Goal: Task Accomplishment & Management: Use online tool/utility

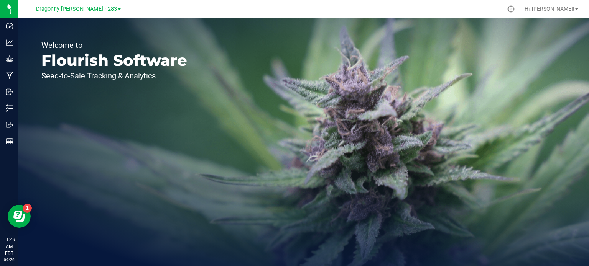
click at [104, 5] on link "Dragonfly [PERSON_NAME] - 283" at bounding box center [78, 8] width 85 height 7
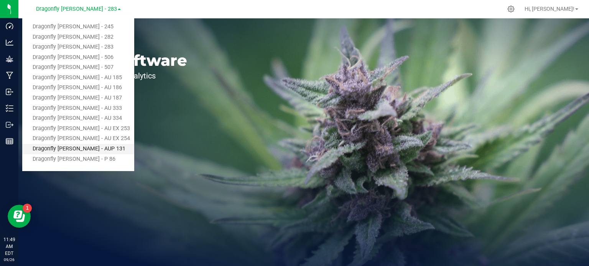
click at [91, 144] on link "Dragonfly [PERSON_NAME] - AUP 131" at bounding box center [78, 149] width 112 height 10
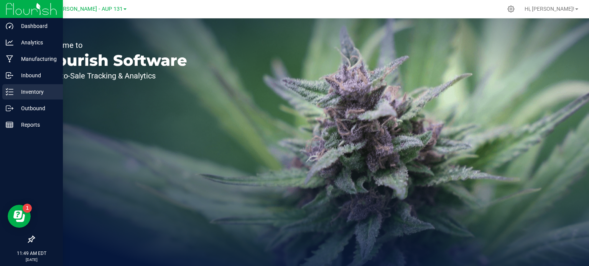
click at [34, 94] on p "Inventory" at bounding box center [36, 91] width 46 height 9
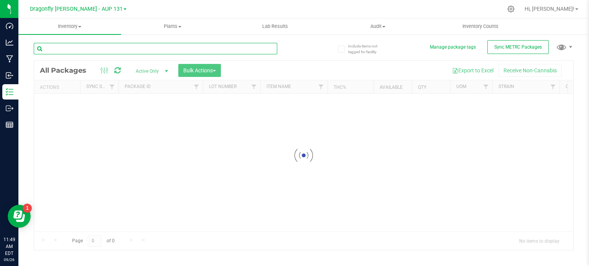
click at [106, 49] on input "text" at bounding box center [155, 49] width 243 height 12
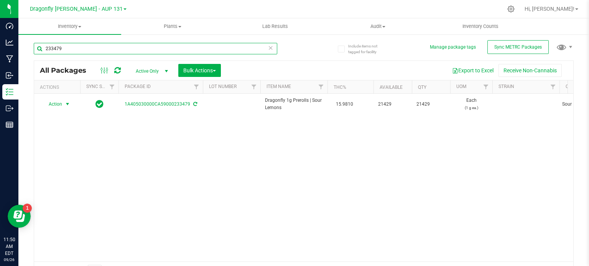
type input "233479"
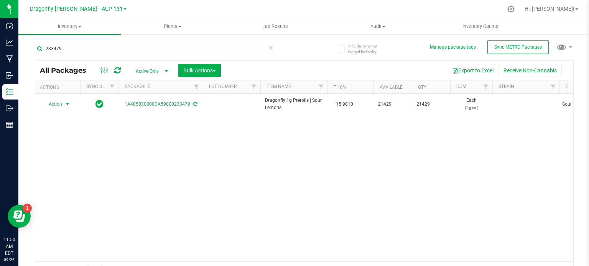
click at [66, 104] on span "select" at bounding box center [67, 104] width 6 height 6
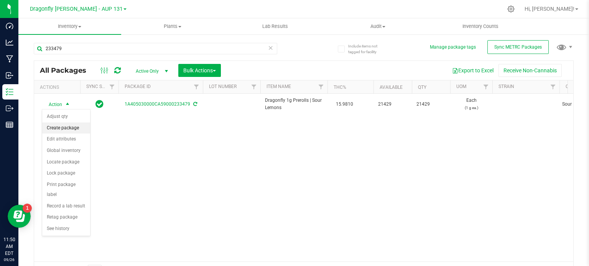
click at [72, 130] on li "Create package" at bounding box center [66, 129] width 48 height 12
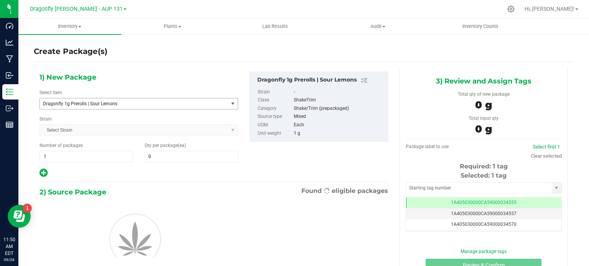
click at [180, 104] on span "Dragonfly 1g Prerolls | Sour Lemons" at bounding box center [130, 103] width 175 height 5
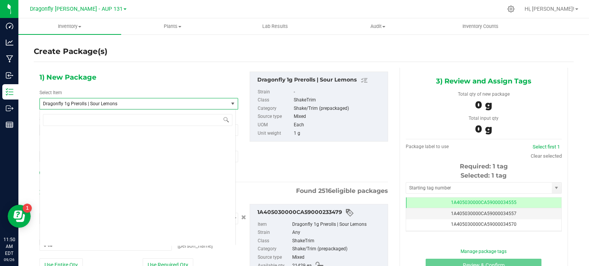
scroll to position [18850, 0]
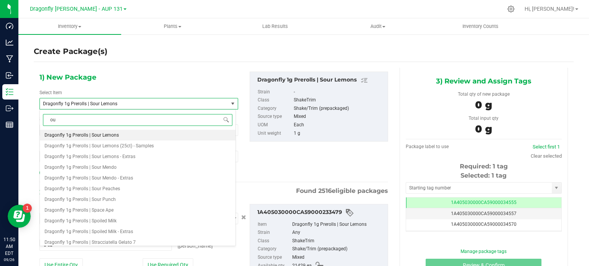
type input "o"
type input "sour lemons"
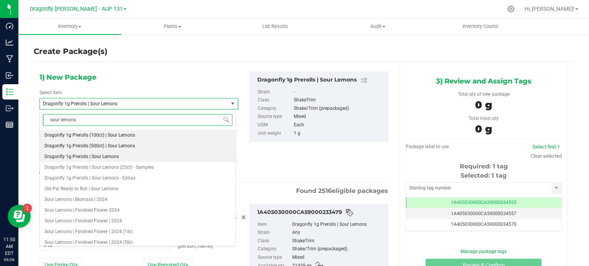
click at [145, 149] on li "Dragonfly 1g Prerolls (500ct) | Sour Lemons" at bounding box center [138, 146] width 196 height 11
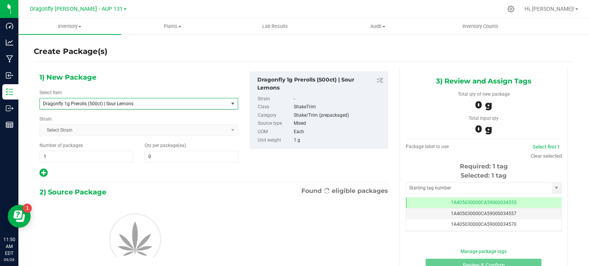
type input "0"
click at [109, 156] on span "1 1" at bounding box center [86, 157] width 94 height 12
click at [109, 156] on input "1" at bounding box center [86, 156] width 93 height 11
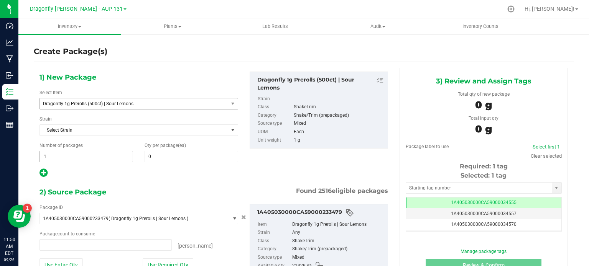
type input "0 ea"
click at [99, 155] on span "1 1" at bounding box center [86, 157] width 94 height 12
click at [99, 155] on input "1" at bounding box center [86, 156] width 93 height 11
type input "42"
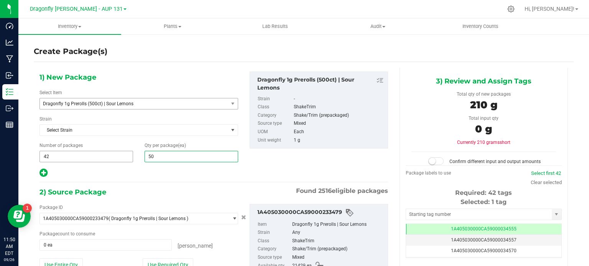
type input "500"
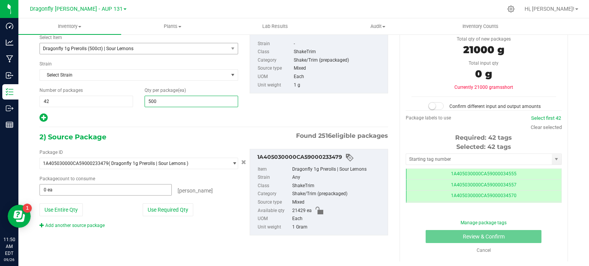
type input "500"
click at [133, 193] on span at bounding box center [105, 190] width 132 height 12
click at [165, 209] on button "Use Required Qty" at bounding box center [168, 210] width 51 height 13
type input "21000 ea"
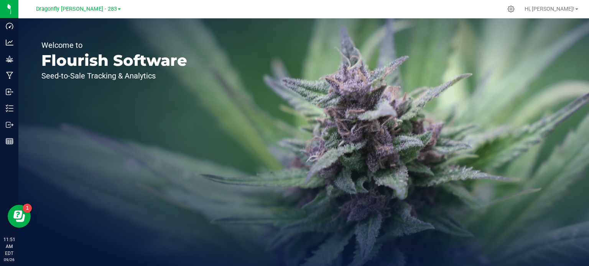
click at [72, 13] on div "Dragonfly [PERSON_NAME] - 283" at bounding box center [78, 8] width 85 height 9
click at [95, 9] on span "Dragonfly [PERSON_NAME] - 283" at bounding box center [76, 9] width 81 height 7
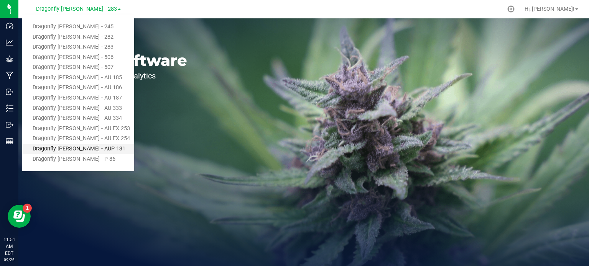
click at [86, 151] on link "Dragonfly [PERSON_NAME] - AUP 131" at bounding box center [78, 149] width 112 height 10
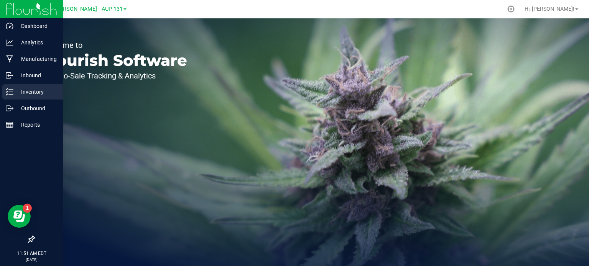
click at [12, 90] on icon at bounding box center [10, 92] width 8 height 8
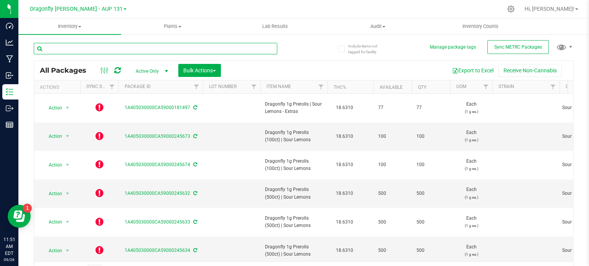
click at [197, 47] on input "text" at bounding box center [155, 49] width 243 height 12
paste input "1A405030000CA59000245607"
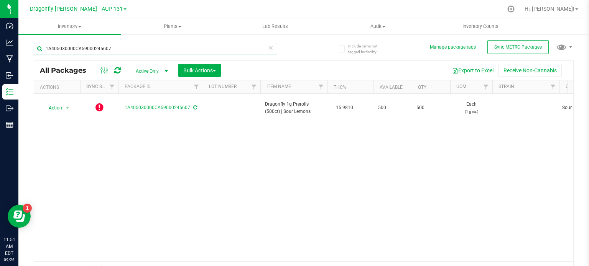
type input "1A405030000CA59000245607"
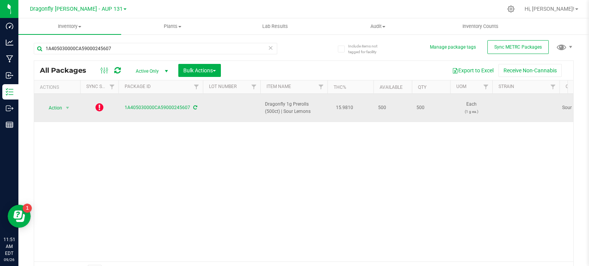
click at [99, 103] on icon at bounding box center [99, 107] width 8 height 9
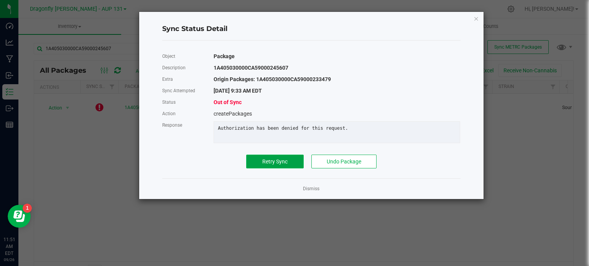
click at [274, 169] on button "Retry Sync" at bounding box center [275, 162] width 58 height 14
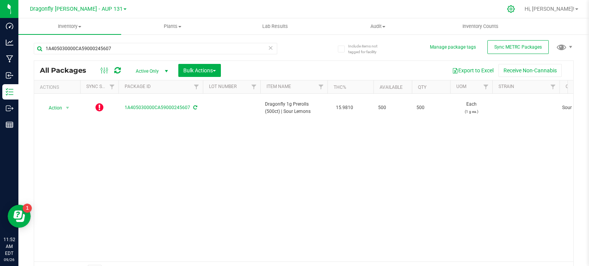
click at [515, 7] on icon at bounding box center [511, 9] width 8 height 8
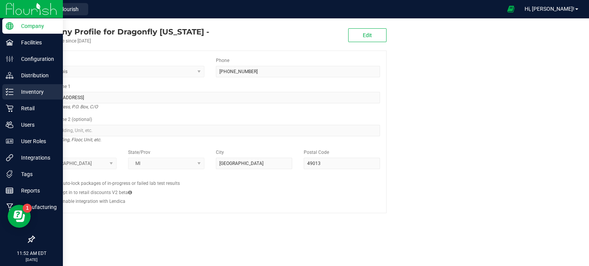
click at [38, 88] on p "Inventory" at bounding box center [36, 91] width 46 height 9
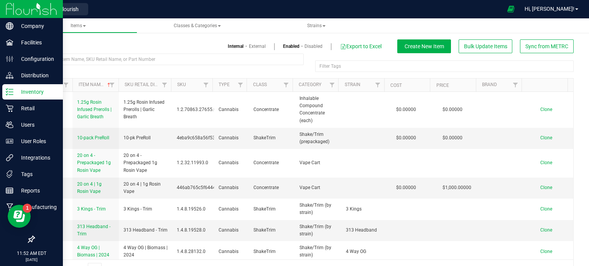
click at [33, 87] on p "Inventory" at bounding box center [36, 91] width 46 height 9
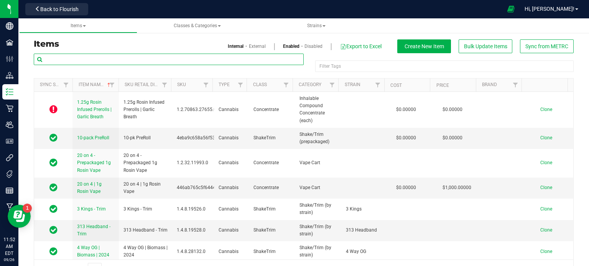
click at [84, 59] on input "text" at bounding box center [169, 60] width 270 height 12
click at [154, 64] on input "text" at bounding box center [169, 60] width 270 height 12
paste input "1A405030000CA59000233479"
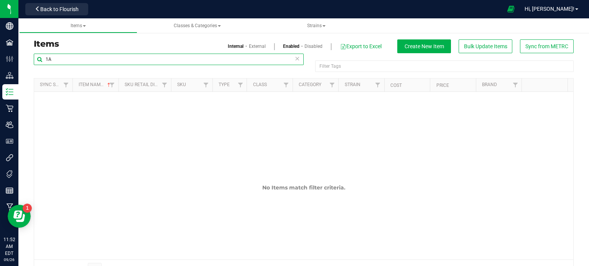
type input "1"
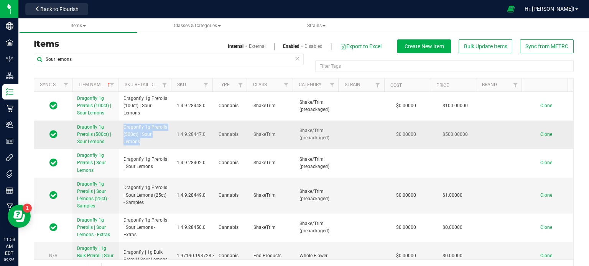
drag, startPoint x: 138, startPoint y: 141, endPoint x: 119, endPoint y: 127, distance: 23.5
click at [119, 127] on td "Dragonfly 1g Prerolls (500ct) | Sour Lemons" at bounding box center [145, 135] width 53 height 29
copy span "Dragonfly 1g Prerolls (500ct) | Sour Lemons"
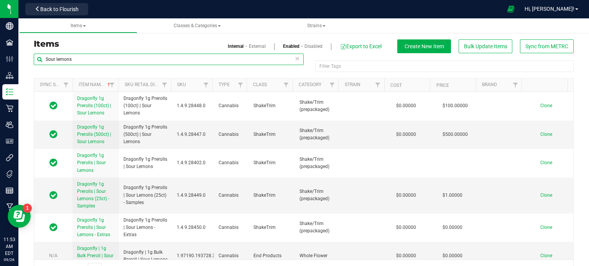
click at [156, 58] on input "Sour lemons" at bounding box center [169, 60] width 270 height 12
paste input "Dragonfly 1g Prerolls (500ct) | Sour Lemons"
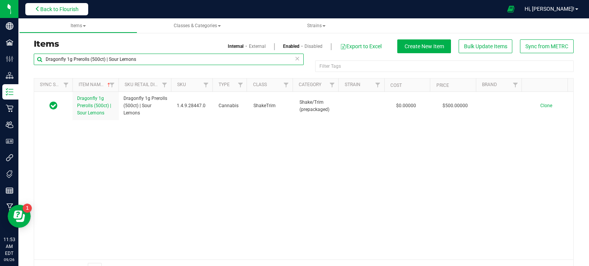
type input "Dragonfly 1g Prerolls (500ct) | Sour Lemons"
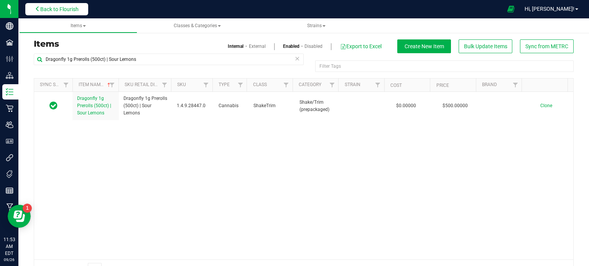
click at [41, 5] on button "Back to Flourish" at bounding box center [56, 9] width 63 height 12
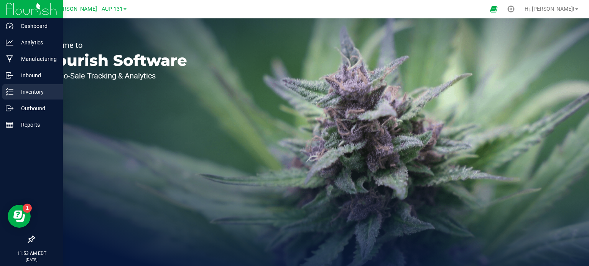
click at [13, 88] on p "Inventory" at bounding box center [36, 91] width 46 height 9
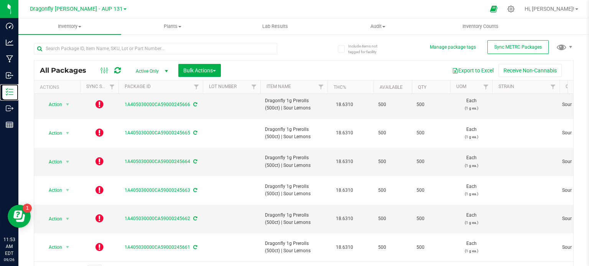
scroll to position [13, 0]
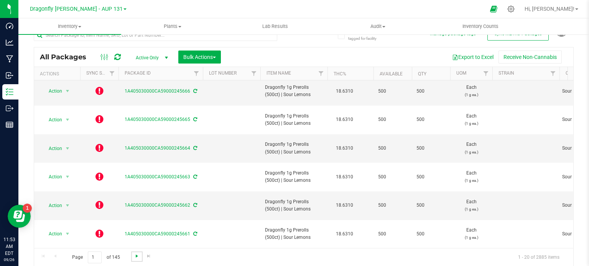
click at [134, 256] on span "Go to the next page" at bounding box center [137, 256] width 6 height 6
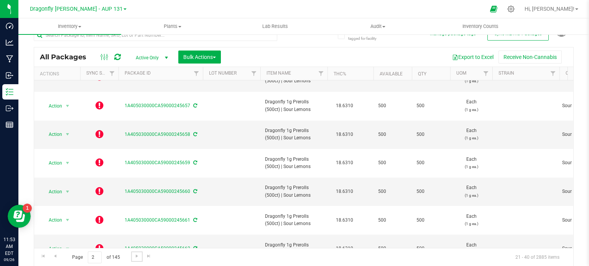
scroll to position [0, 3]
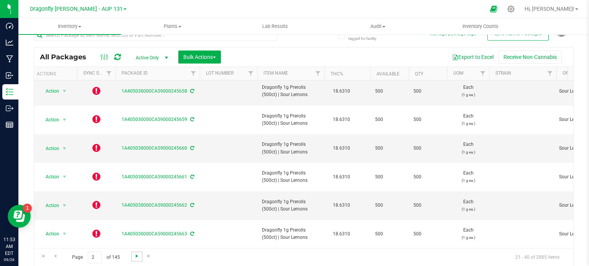
click at [134, 256] on span "Go to the next page" at bounding box center [137, 256] width 6 height 6
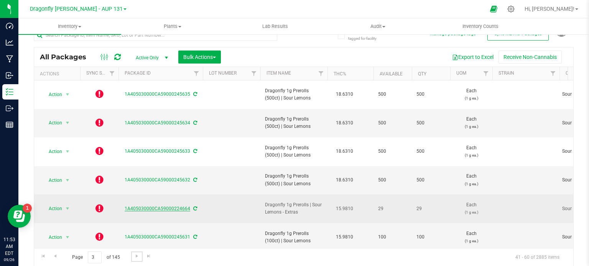
scroll to position [73, 0]
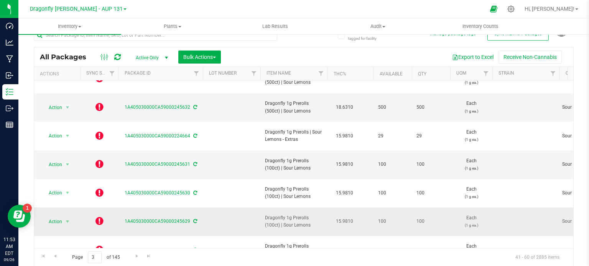
click at [100, 217] on icon at bounding box center [99, 221] width 8 height 9
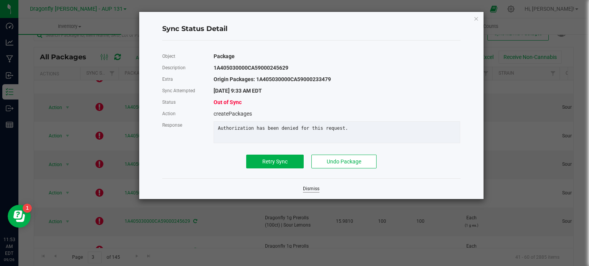
click at [313, 192] on link "Dismiss" at bounding box center [311, 189] width 16 height 7
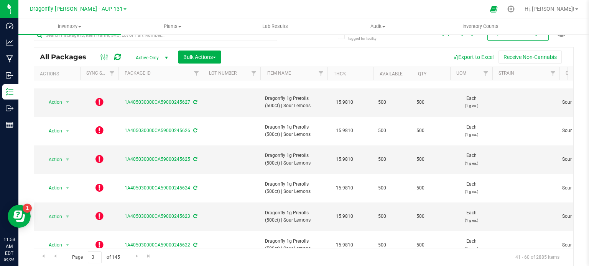
scroll to position [261, 0]
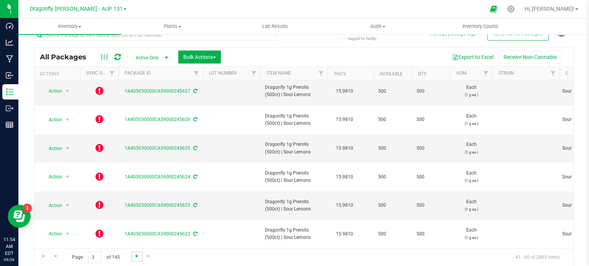
click at [136, 255] on span "Go to the next page" at bounding box center [137, 256] width 6 height 6
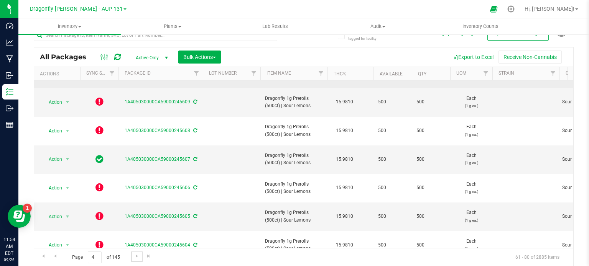
scroll to position [261, 0]
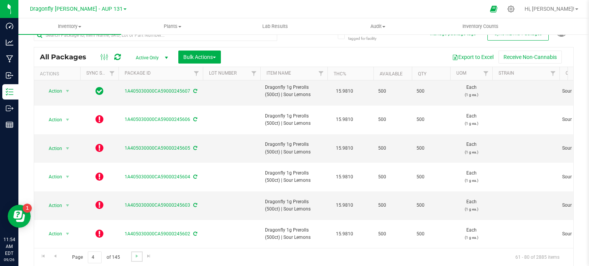
click at [133, 257] on link "Go to the next page" at bounding box center [136, 257] width 11 height 10
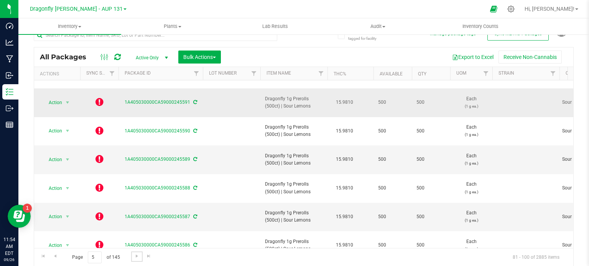
scroll to position [135, 0]
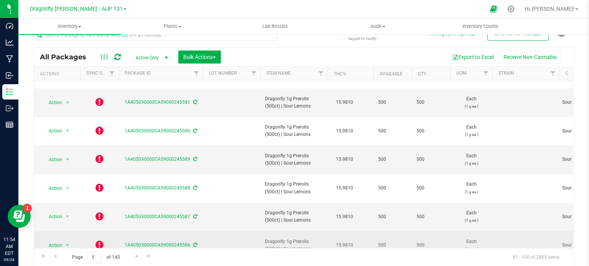
click at [194, 243] on icon at bounding box center [195, 245] width 4 height 5
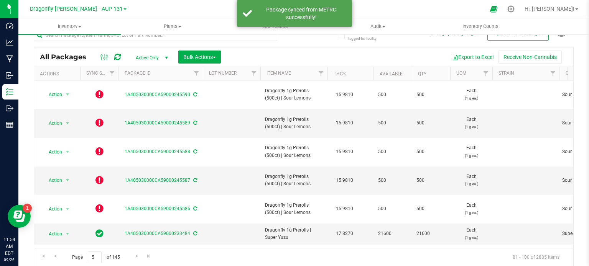
scroll to position [172, 0]
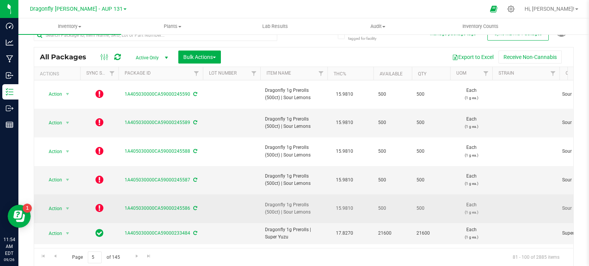
click at [99, 204] on icon at bounding box center [99, 208] width 8 height 9
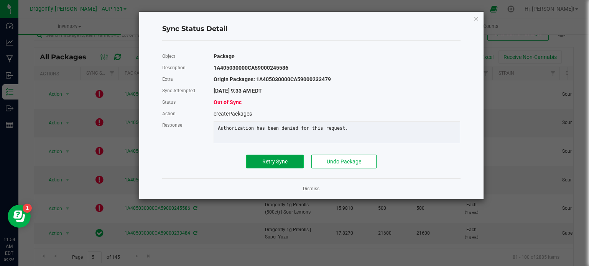
click at [274, 165] on span "Retry Sync" at bounding box center [274, 162] width 25 height 6
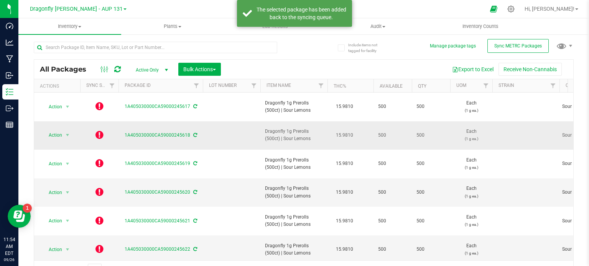
scroll to position [13, 0]
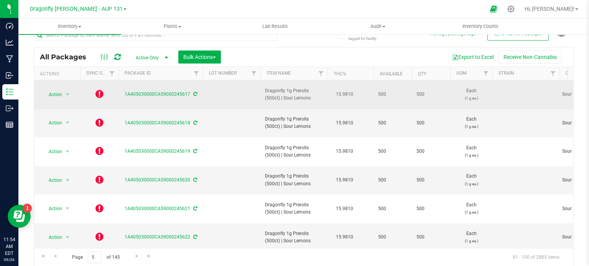
click at [102, 91] on icon at bounding box center [99, 93] width 8 height 9
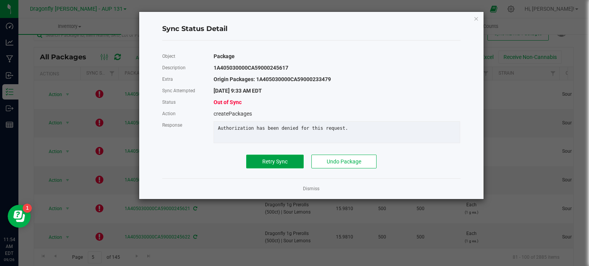
click at [277, 165] on span "Retry Sync" at bounding box center [274, 162] width 25 height 6
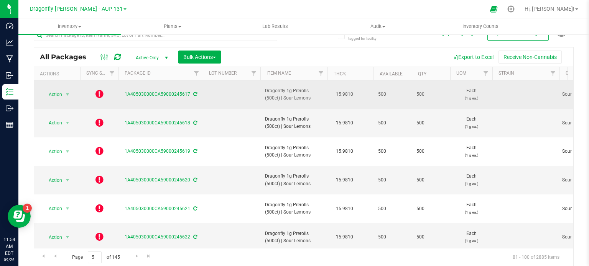
click at [99, 90] on icon at bounding box center [99, 93] width 8 height 9
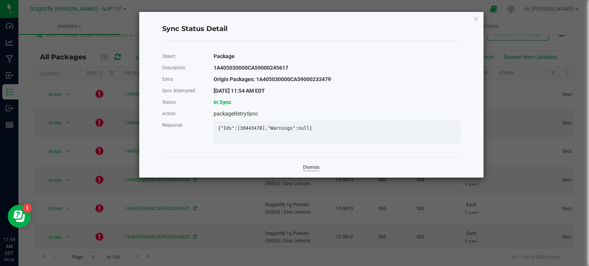
click at [313, 171] on link "Dismiss" at bounding box center [311, 167] width 16 height 7
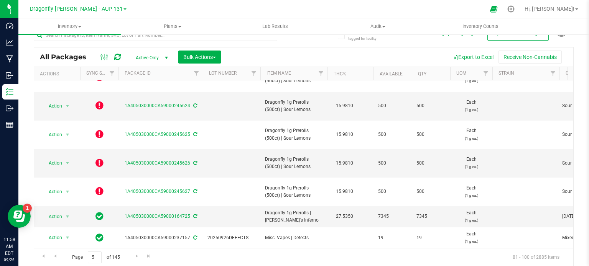
scroll to position [193, 0]
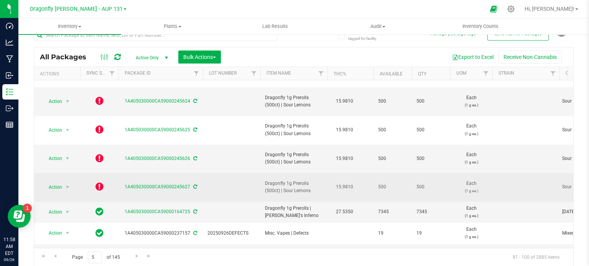
click at [97, 182] on icon at bounding box center [99, 186] width 8 height 9
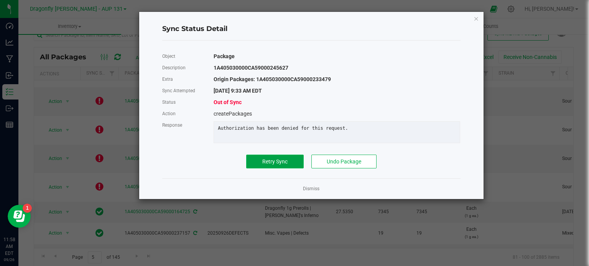
click at [264, 164] on span "Retry Sync" at bounding box center [274, 162] width 25 height 6
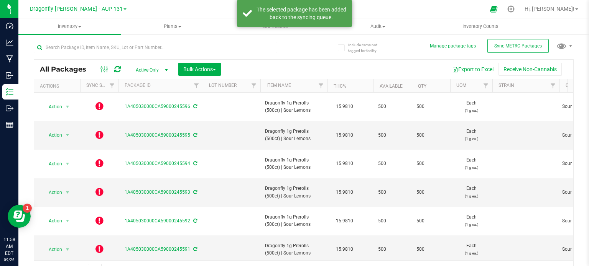
scroll to position [13, 0]
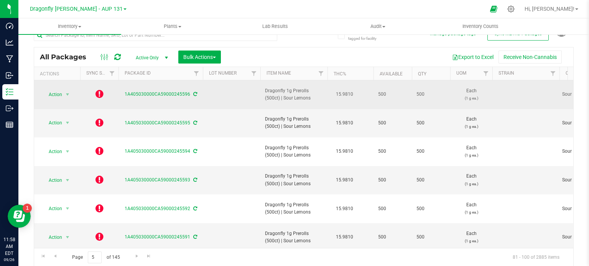
click at [98, 93] on icon at bounding box center [99, 93] width 8 height 9
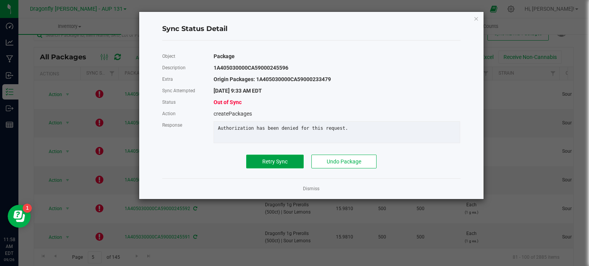
click at [276, 169] on button "Retry Sync" at bounding box center [275, 162] width 58 height 14
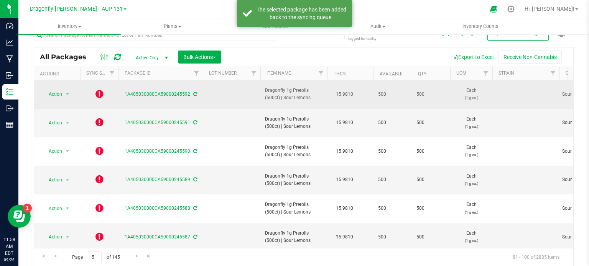
scroll to position [115, 0]
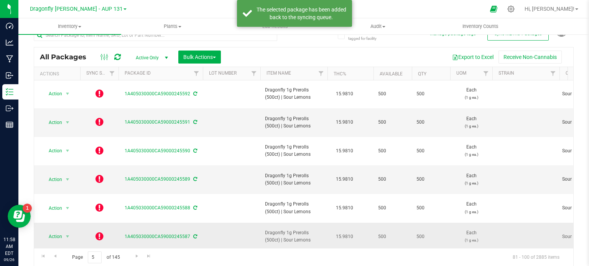
click at [100, 232] on icon at bounding box center [99, 236] width 8 height 9
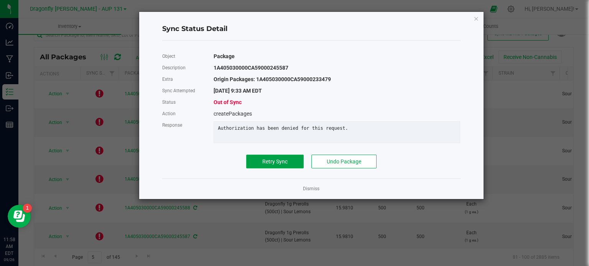
click at [259, 169] on button "Retry Sync" at bounding box center [275, 162] width 58 height 14
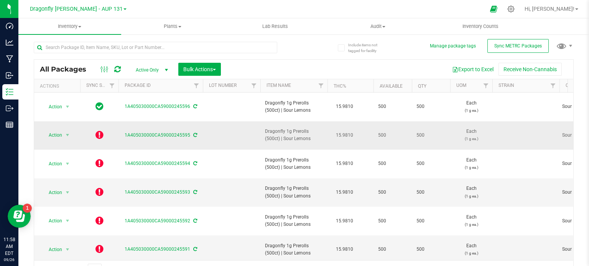
scroll to position [13, 0]
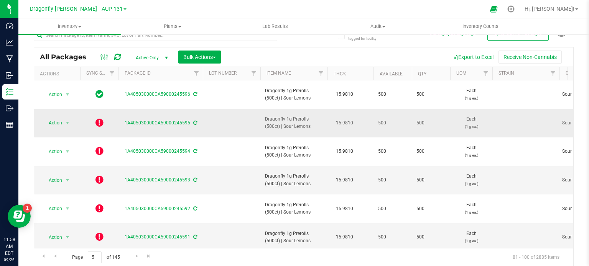
click at [99, 118] on icon at bounding box center [99, 122] width 8 height 9
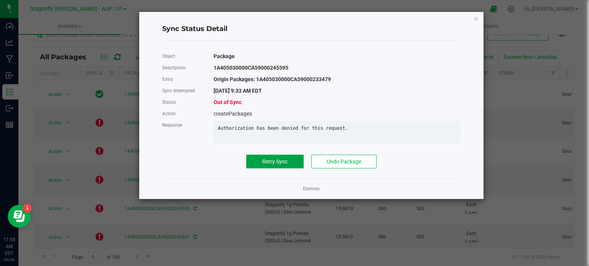
click at [258, 167] on button "Retry Sync" at bounding box center [275, 162] width 58 height 14
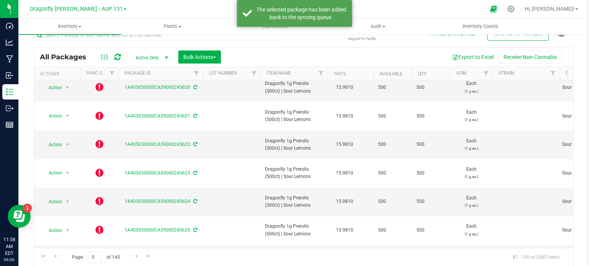
scroll to position [95, 0]
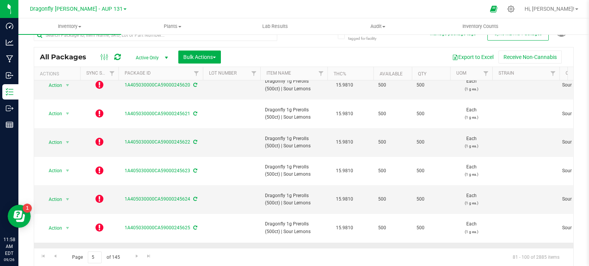
click at [97, 252] on icon at bounding box center [99, 256] width 8 height 9
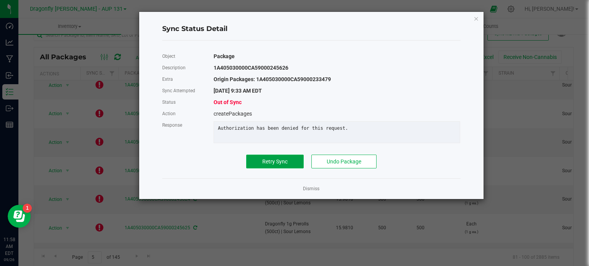
click at [274, 163] on button "Retry Sync" at bounding box center [275, 162] width 58 height 14
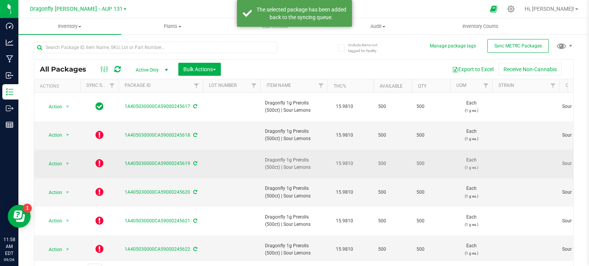
scroll to position [13, 0]
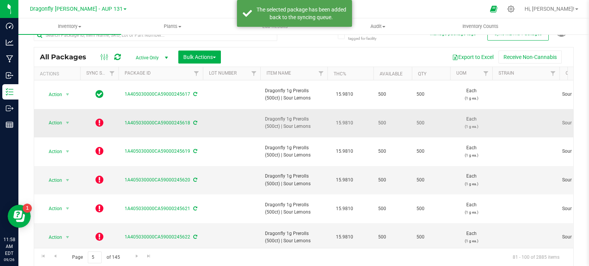
click at [98, 118] on icon at bounding box center [99, 122] width 8 height 9
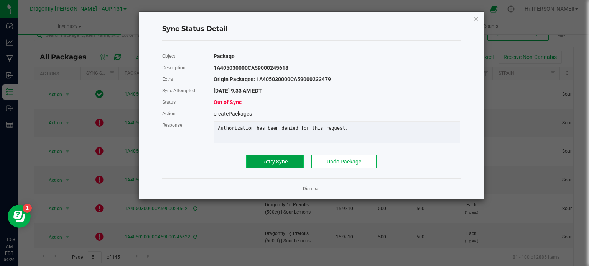
click at [287, 164] on span "Retry Sync" at bounding box center [274, 162] width 25 height 6
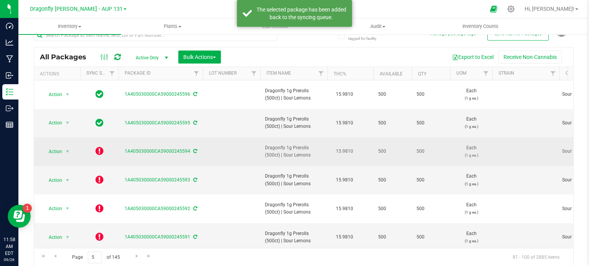
click at [98, 146] on icon at bounding box center [99, 150] width 8 height 9
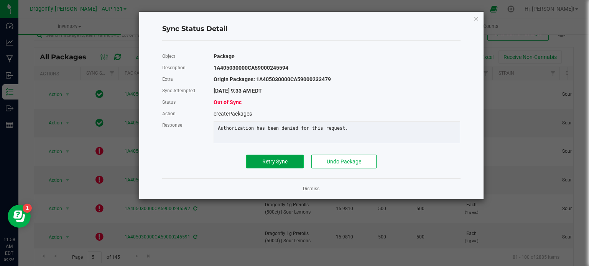
click at [269, 165] on span "Retry Sync" at bounding box center [274, 162] width 25 height 6
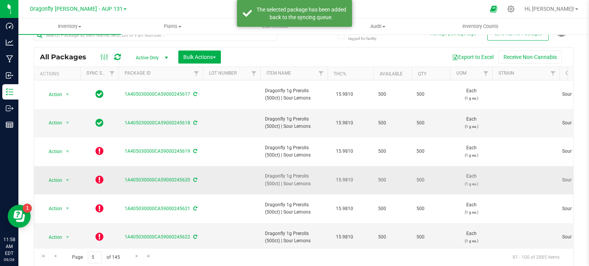
click at [99, 175] on icon at bounding box center [99, 179] width 8 height 9
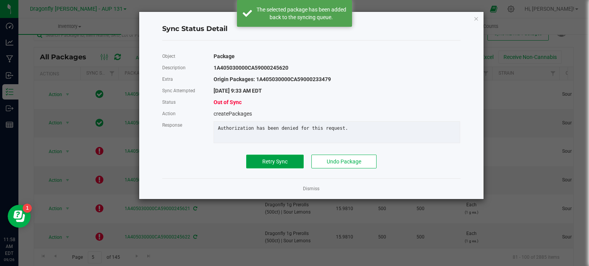
click at [269, 165] on span "Retry Sync" at bounding box center [274, 162] width 25 height 6
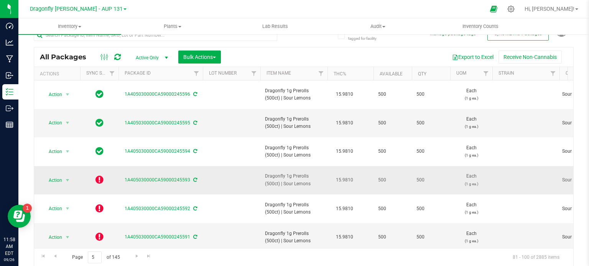
click at [97, 175] on icon at bounding box center [99, 179] width 8 height 9
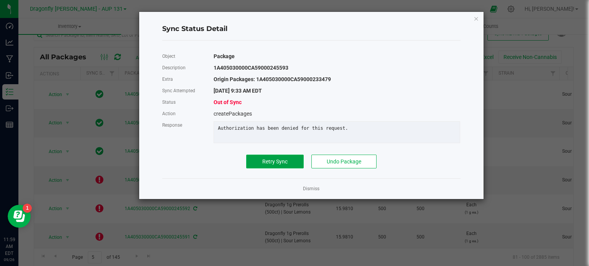
click at [269, 169] on button "Retry Sync" at bounding box center [275, 162] width 58 height 14
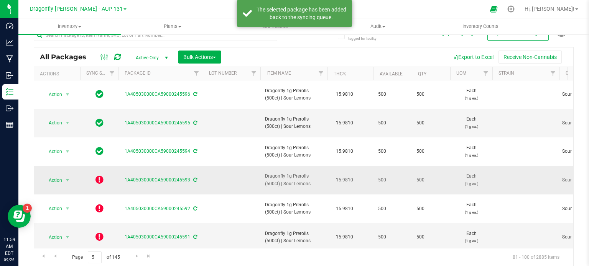
click at [100, 175] on icon at bounding box center [99, 179] width 8 height 9
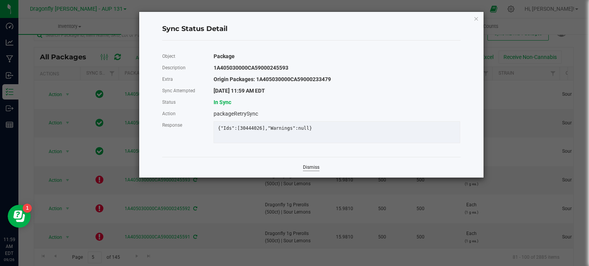
click at [306, 171] on link "Dismiss" at bounding box center [311, 167] width 16 height 7
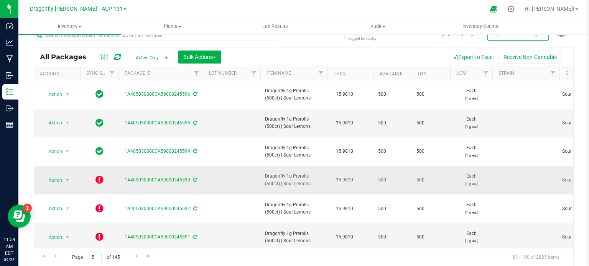
click at [98, 175] on icon at bounding box center [99, 179] width 8 height 9
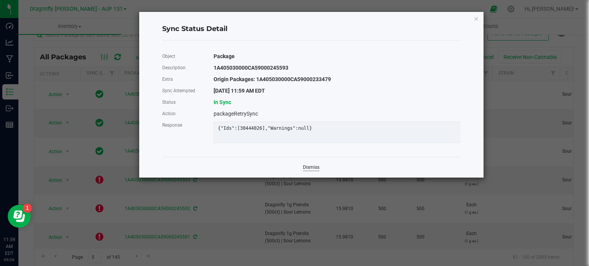
click at [306, 171] on link "Dismiss" at bounding box center [311, 167] width 16 height 7
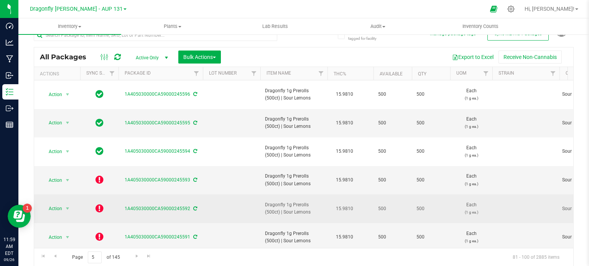
click at [100, 204] on icon at bounding box center [99, 208] width 8 height 9
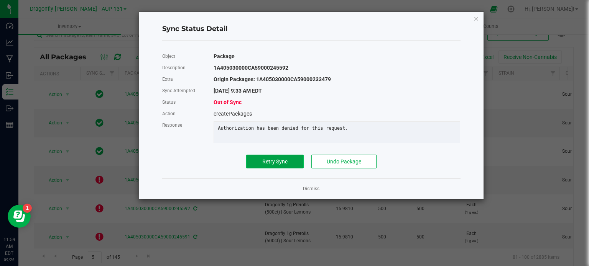
click at [270, 162] on button "Retry Sync" at bounding box center [275, 162] width 58 height 14
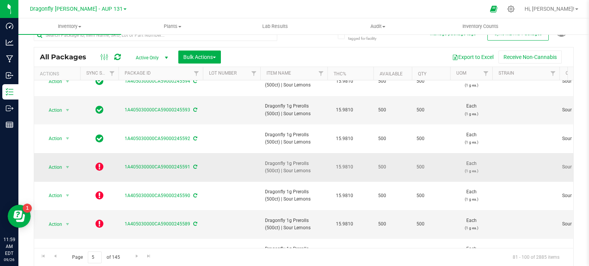
scroll to position [71, 0]
click at [96, 162] on icon at bounding box center [99, 166] width 8 height 9
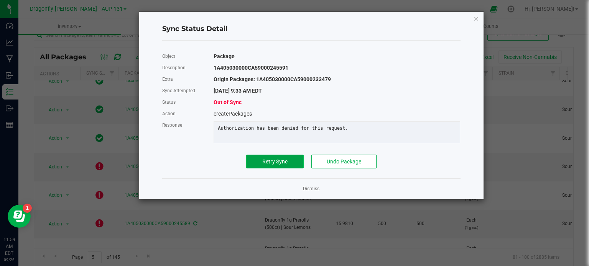
click at [262, 165] on span "Retry Sync" at bounding box center [274, 162] width 25 height 6
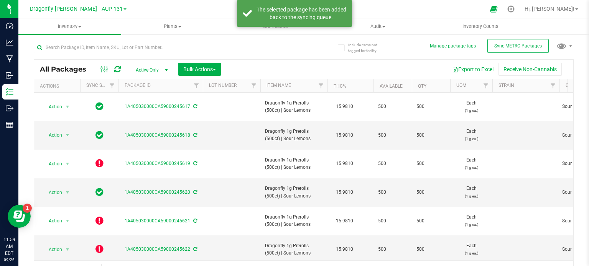
scroll to position [13, 0]
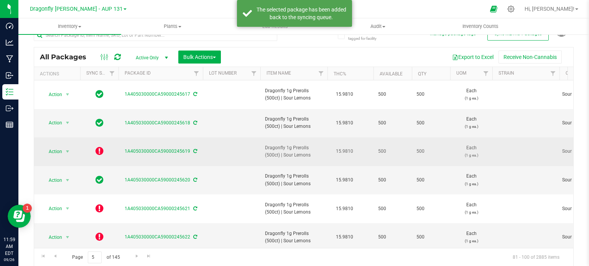
click at [100, 146] on icon at bounding box center [99, 150] width 8 height 9
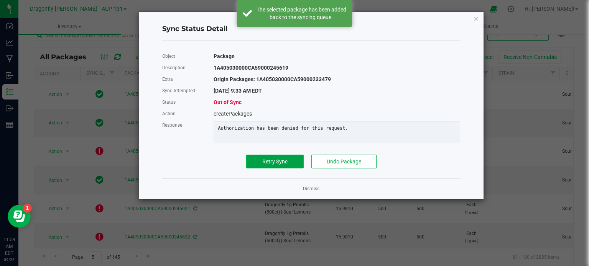
click at [264, 164] on span "Retry Sync" at bounding box center [274, 162] width 25 height 6
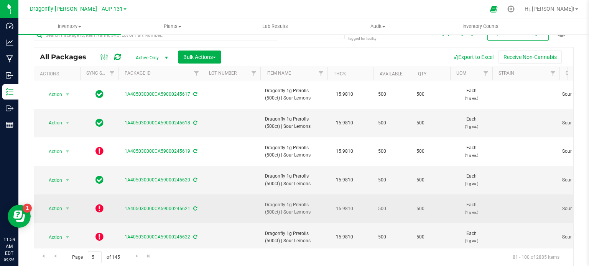
click at [98, 204] on icon at bounding box center [99, 208] width 8 height 9
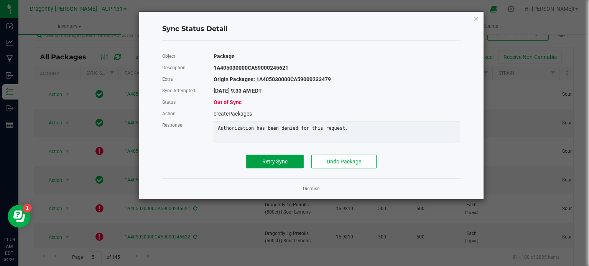
click at [268, 162] on button "Retry Sync" at bounding box center [275, 162] width 58 height 14
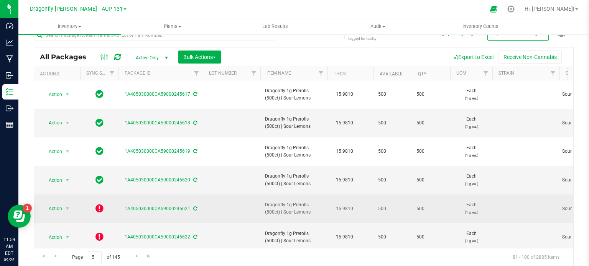
click at [101, 204] on icon at bounding box center [99, 208] width 8 height 9
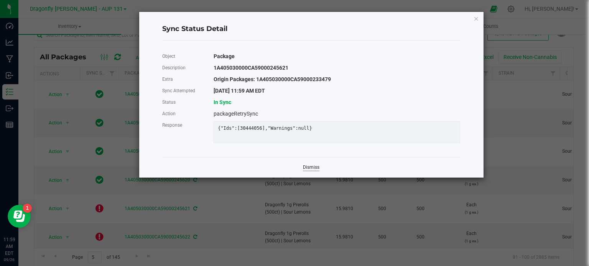
drag, startPoint x: 314, startPoint y: 167, endPoint x: 311, endPoint y: 174, distance: 7.6
click at [311, 174] on div "Dismiss" at bounding box center [311, 167] width 298 height 21
click at [311, 171] on link "Dismiss" at bounding box center [311, 167] width 16 height 7
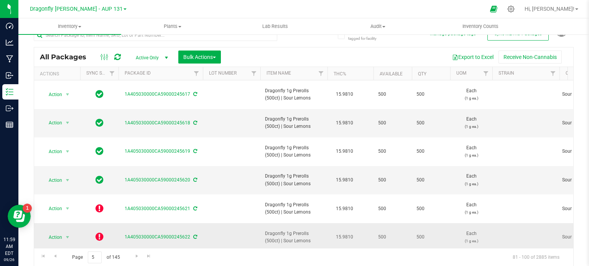
click at [98, 232] on icon at bounding box center [99, 236] width 8 height 9
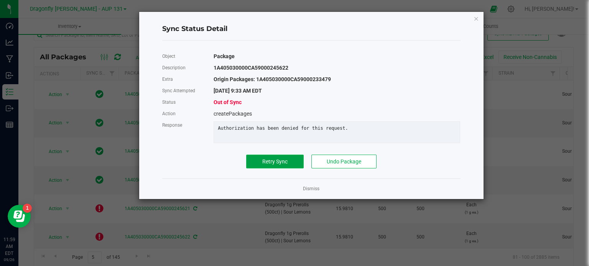
click at [281, 165] on span "Retry Sync" at bounding box center [274, 162] width 25 height 6
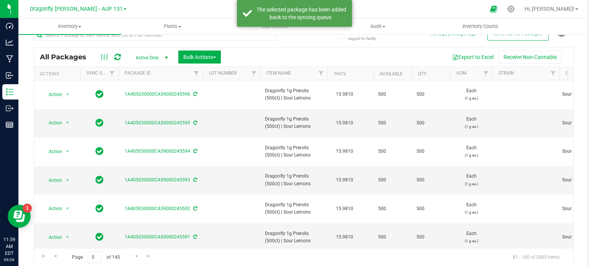
click at [101, 261] on icon at bounding box center [99, 265] width 8 height 9
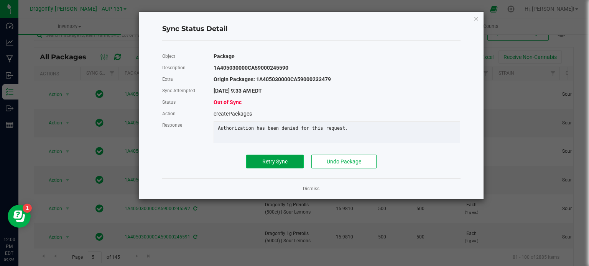
click at [273, 169] on button "Retry Sync" at bounding box center [275, 162] width 58 height 14
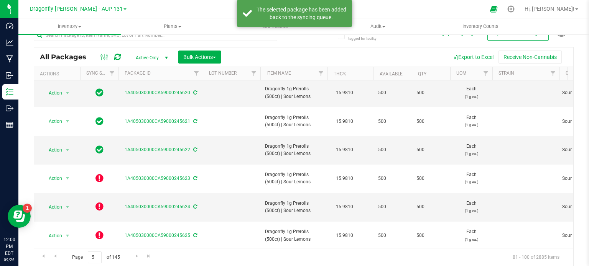
scroll to position [87, 0]
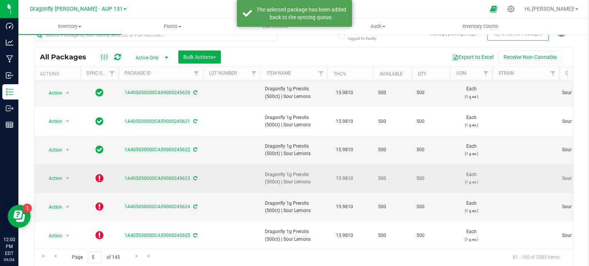
click at [99, 174] on icon at bounding box center [99, 178] width 8 height 9
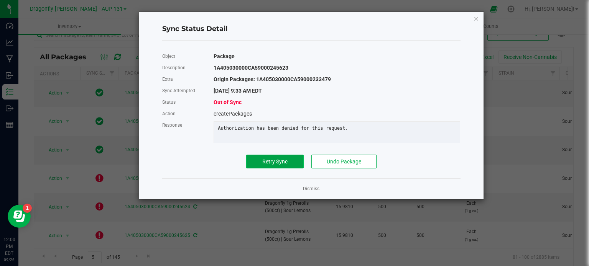
click at [286, 169] on button "Retry Sync" at bounding box center [275, 162] width 58 height 14
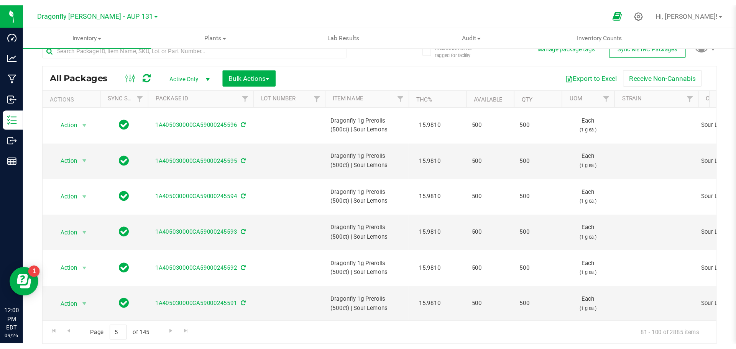
scroll to position [0, 0]
